Goal: Ask a question

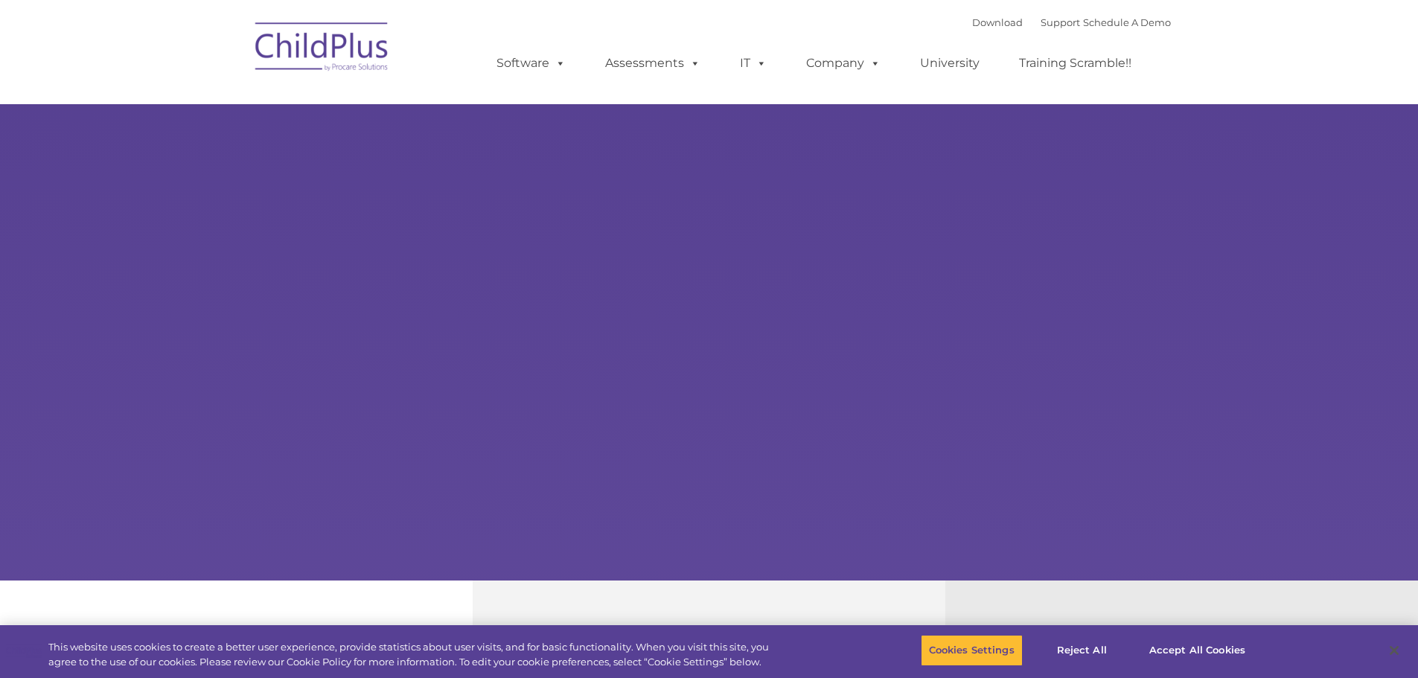
select select "MEDIUM"
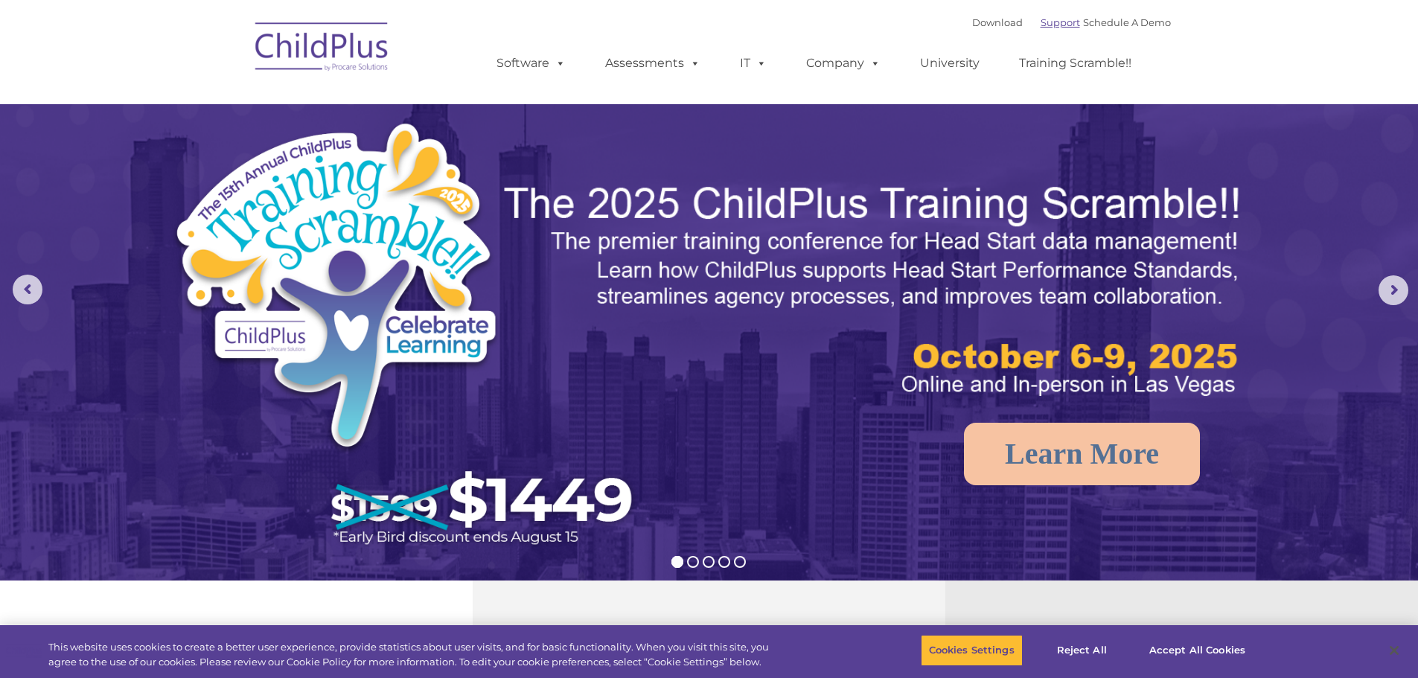
click at [1046, 21] on link "Support" at bounding box center [1060, 22] width 39 height 12
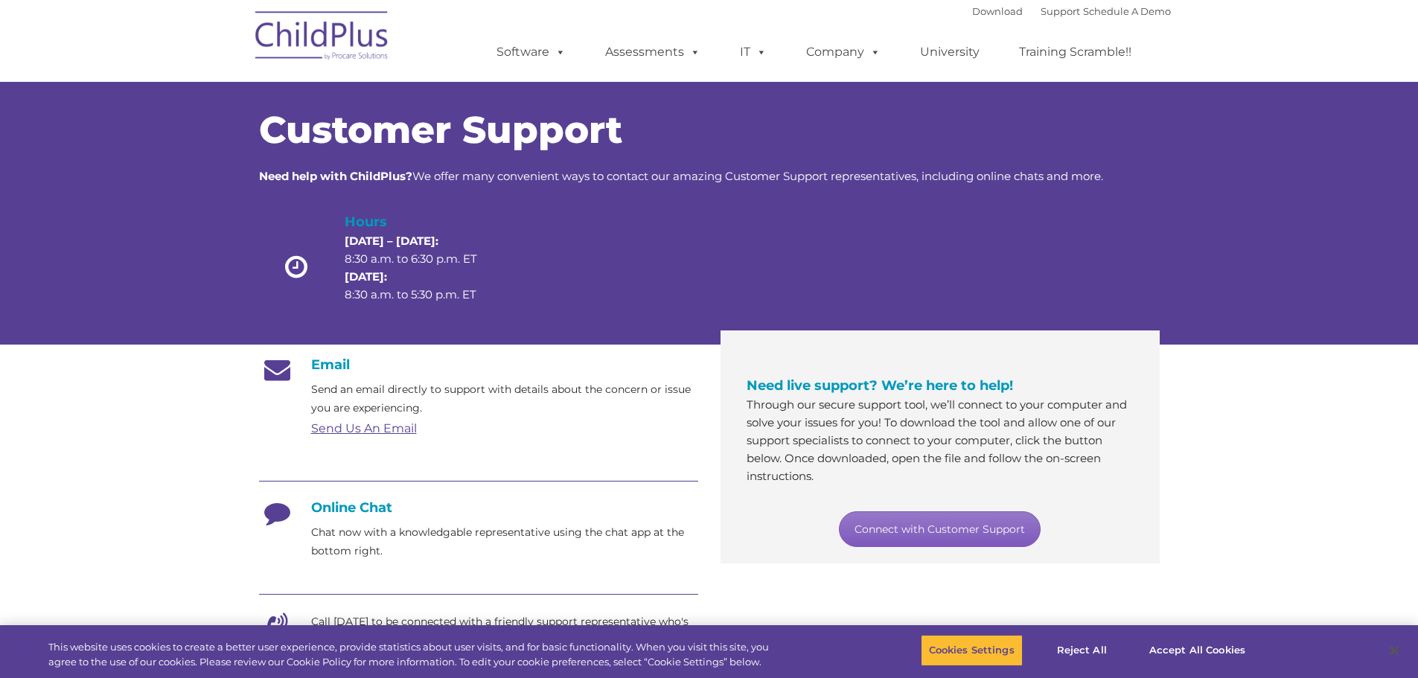
click at [968, 532] on link "Connect with Customer Support" at bounding box center [940, 529] width 202 height 36
